Goal: Use online tool/utility: Utilize a website feature to perform a specific function

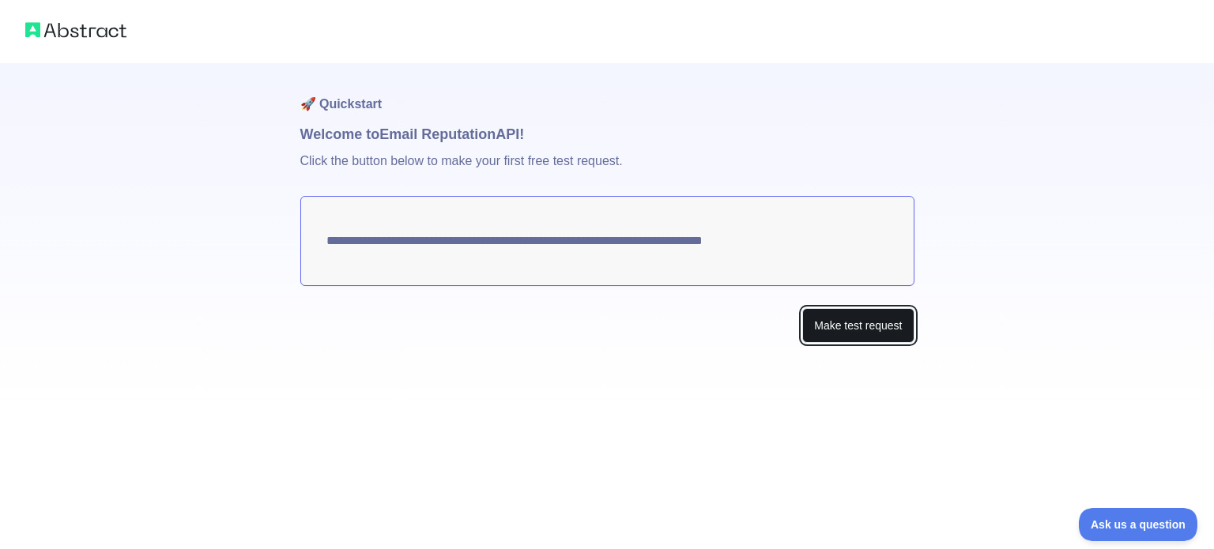
click at [877, 314] on button "Make test request" at bounding box center [857, 326] width 111 height 36
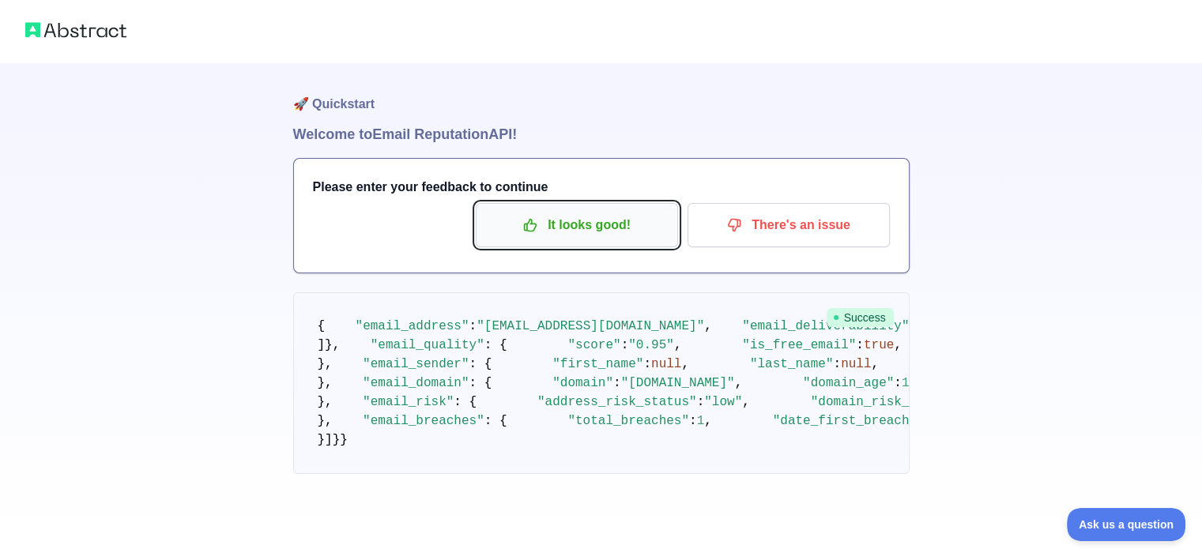
click at [523, 220] on icon "button" at bounding box center [530, 225] width 16 height 16
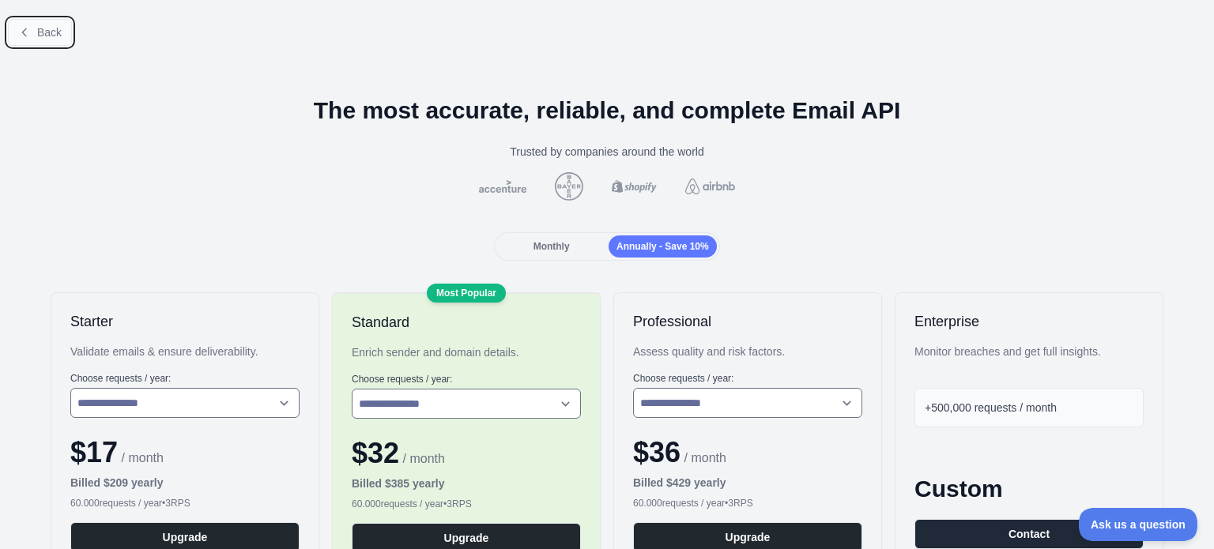
click at [61, 36] on button "Back" at bounding box center [40, 32] width 64 height 27
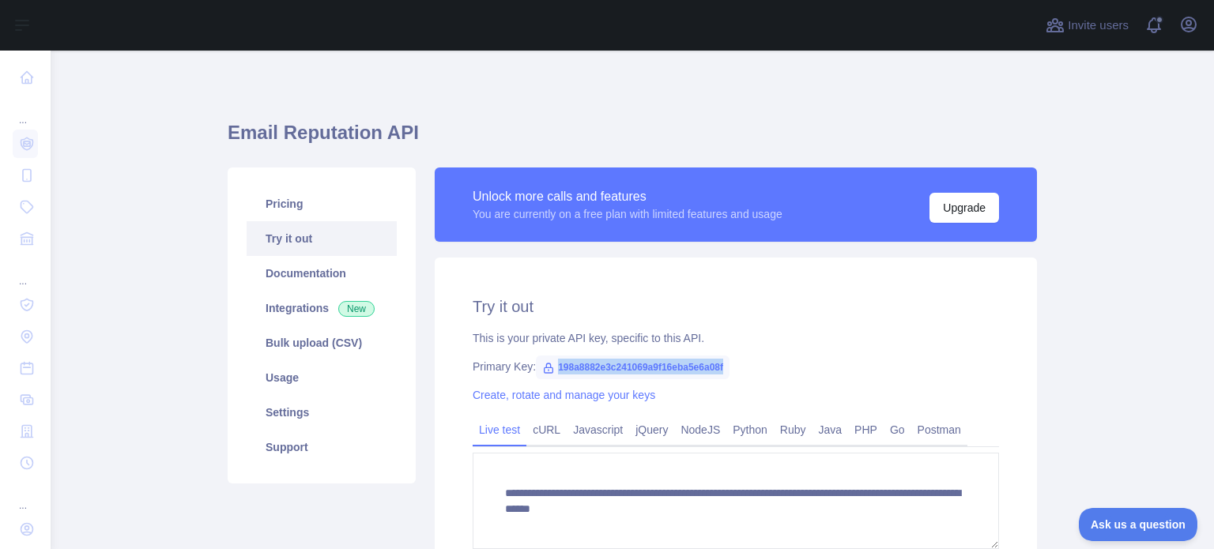
drag, startPoint x: 551, startPoint y: 370, endPoint x: 720, endPoint y: 362, distance: 169.3
click at [720, 362] on span "198a8882e3c241069a9f16eba5e6a08f" at bounding box center [633, 368] width 194 height 24
copy span "198a8882e3c241069a9f16eba5e6a08f"
